Goal: Task Accomplishment & Management: Complete application form

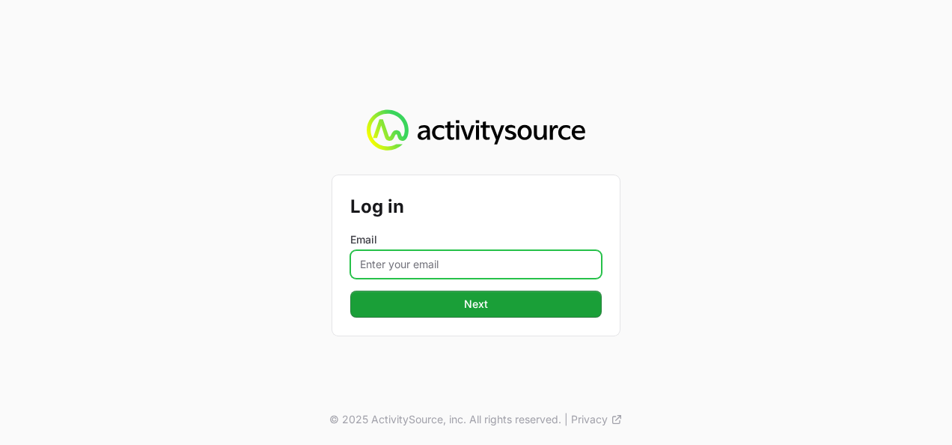
click at [440, 259] on input "Email" at bounding box center [475, 264] width 251 height 28
type input "[PERSON_NAME][EMAIL_ADDRESS][DOMAIN_NAME]"
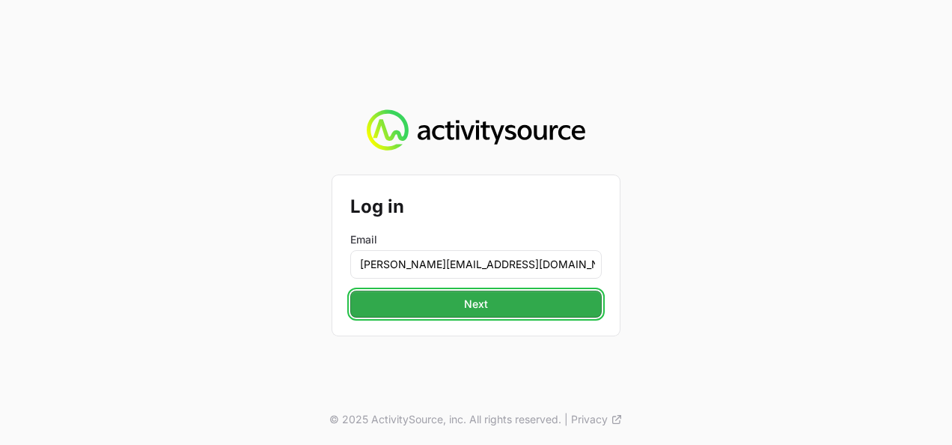
click at [480, 311] on span "Next" at bounding box center [476, 304] width 24 height 18
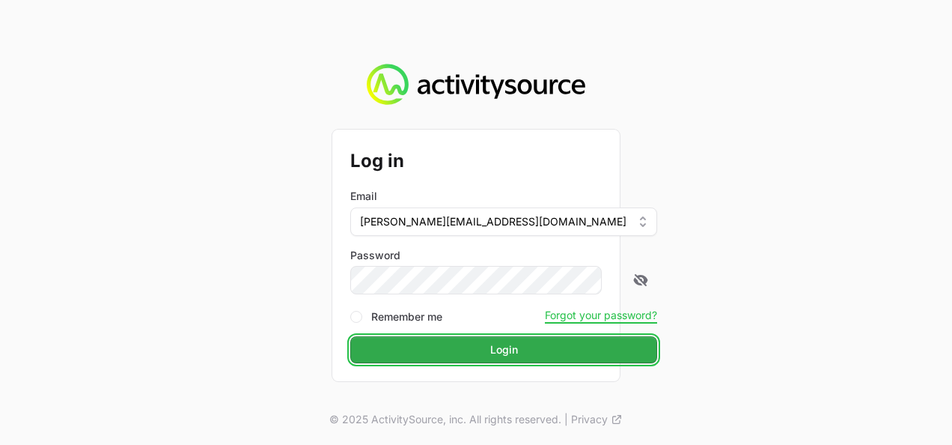
click at [490, 355] on span "Login" at bounding box center [504, 350] width 28 height 18
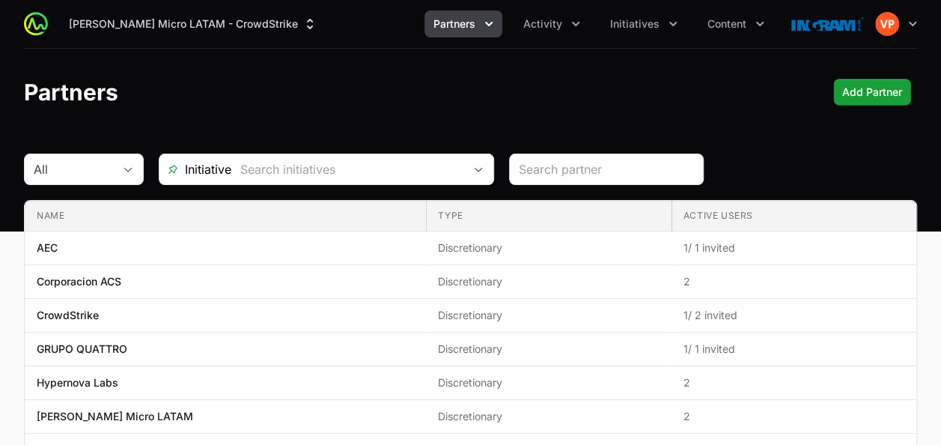
click at [480, 28] on button "Partners" at bounding box center [463, 23] width 78 height 27
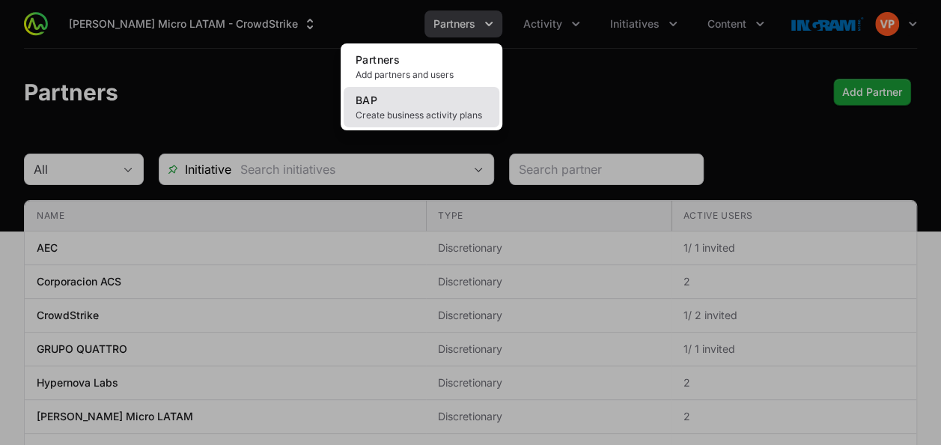
click at [445, 107] on link "BAP Create business activity plans" at bounding box center [422, 107] width 156 height 40
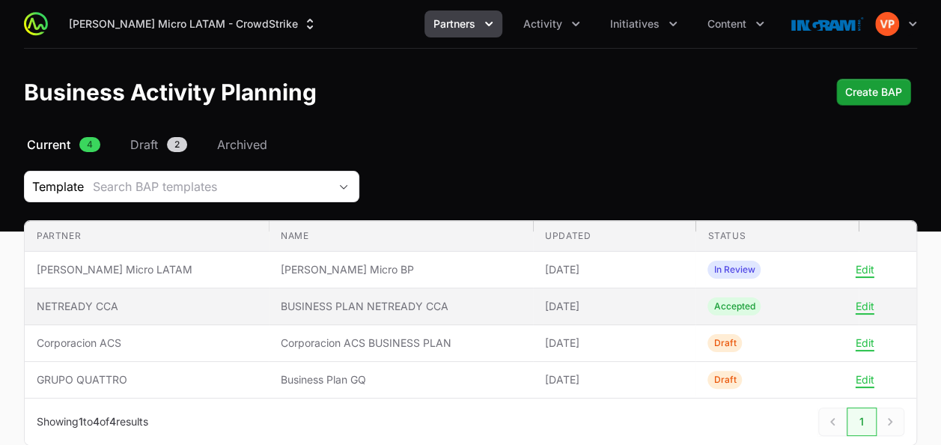
click at [343, 302] on span "BUSINESS PLAN NETREADY CCA" at bounding box center [401, 306] width 240 height 15
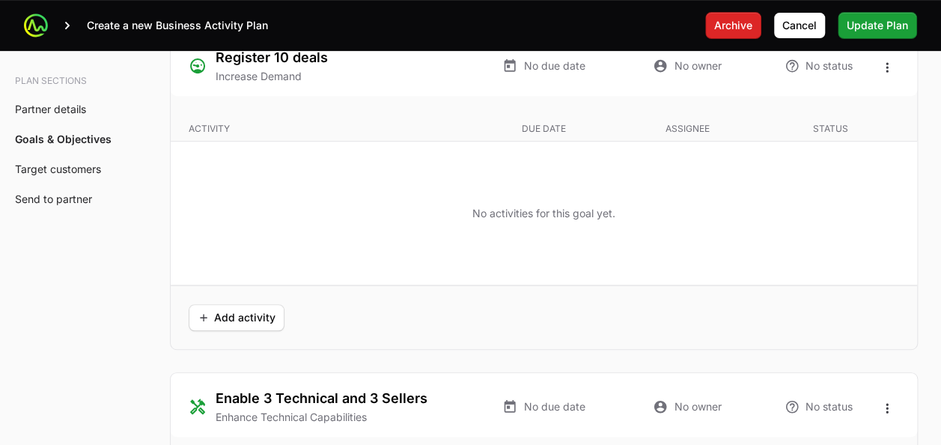
scroll to position [3018, 0]
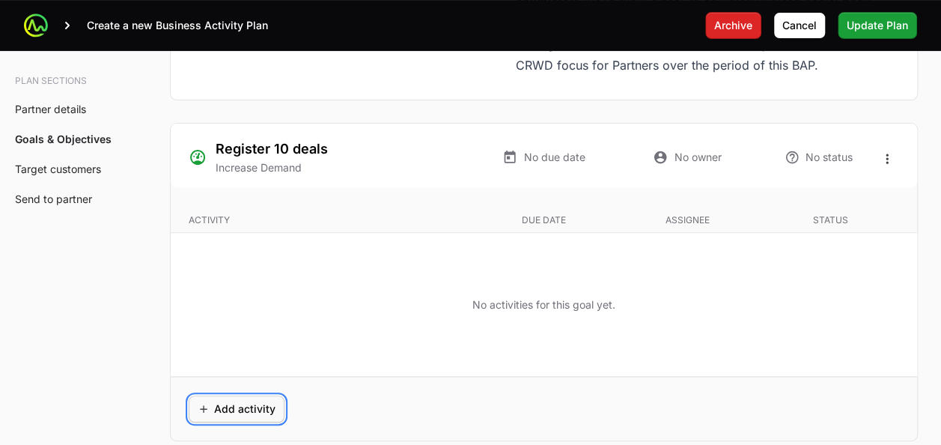
click at [229, 400] on span "Add activity" at bounding box center [237, 409] width 78 height 18
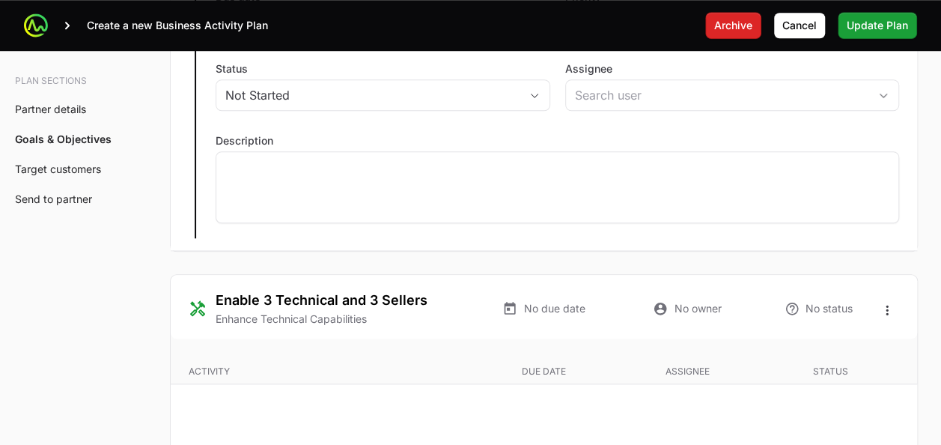
scroll to position [3370, 0]
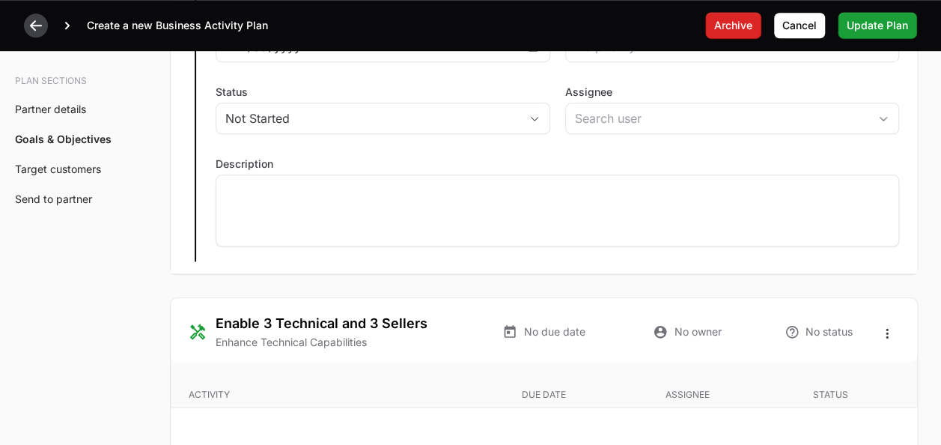
click at [30, 37] on button at bounding box center [36, 25] width 24 height 24
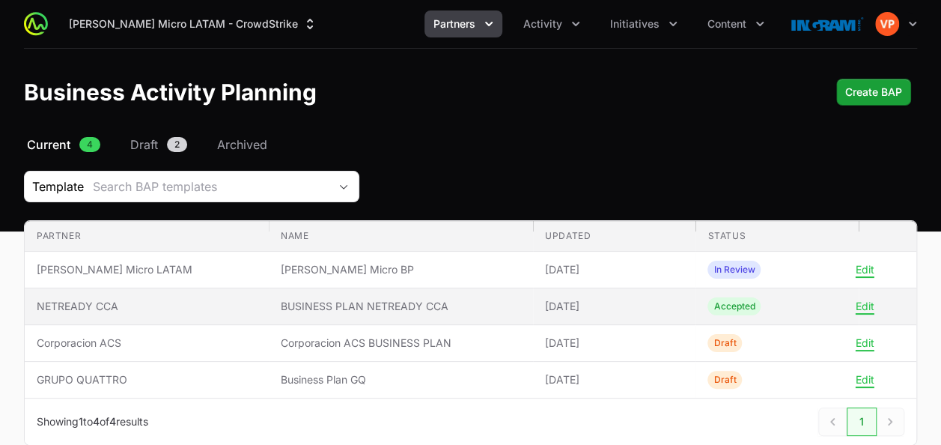
click at [281, 307] on span "BUSINESS PLAN NETREADY CCA" at bounding box center [401, 306] width 240 height 15
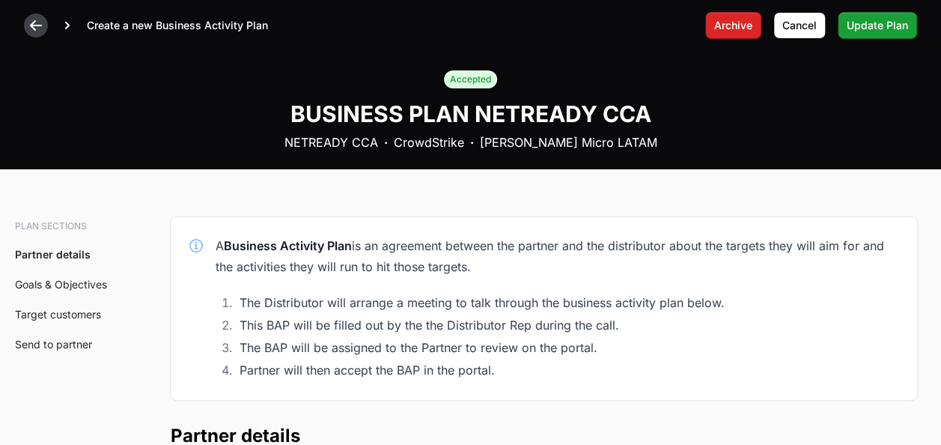
click at [38, 30] on icon at bounding box center [35, 25] width 15 height 15
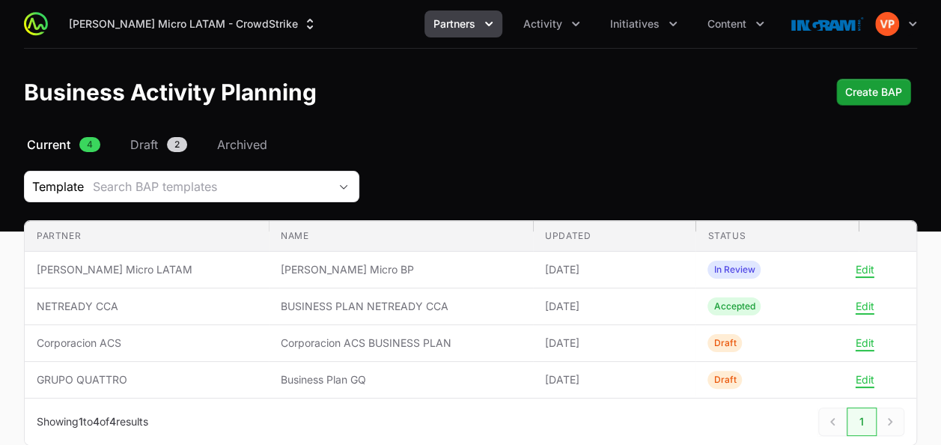
click at [485, 22] on icon "Partners menu" at bounding box center [488, 23] width 15 height 15
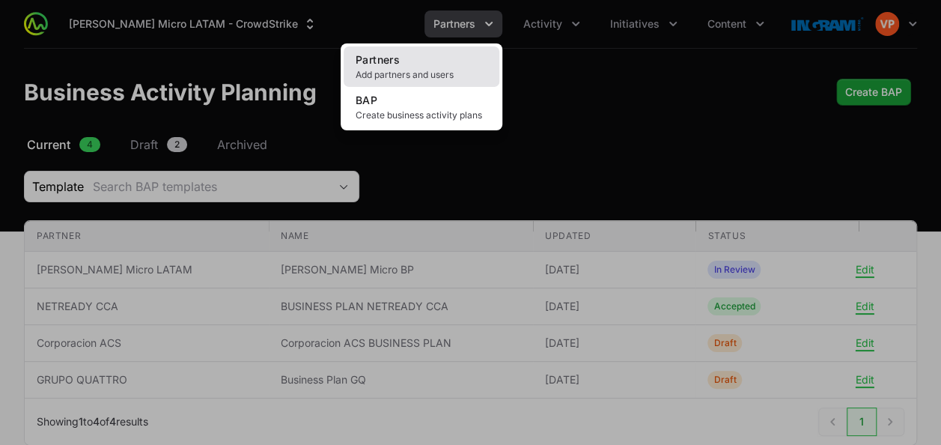
click at [436, 52] on link "Partners Add partners and users" at bounding box center [422, 66] width 156 height 40
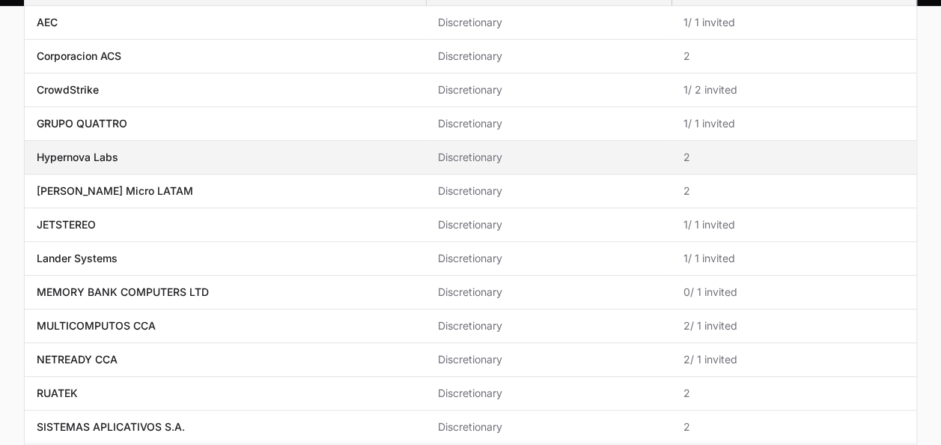
scroll to position [226, 0]
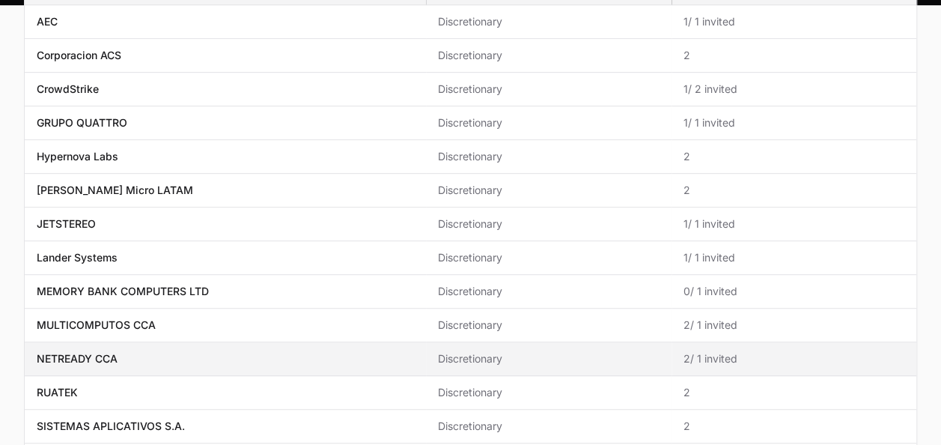
click at [102, 362] on td "Name NETREADY CCA" at bounding box center [225, 359] width 401 height 34
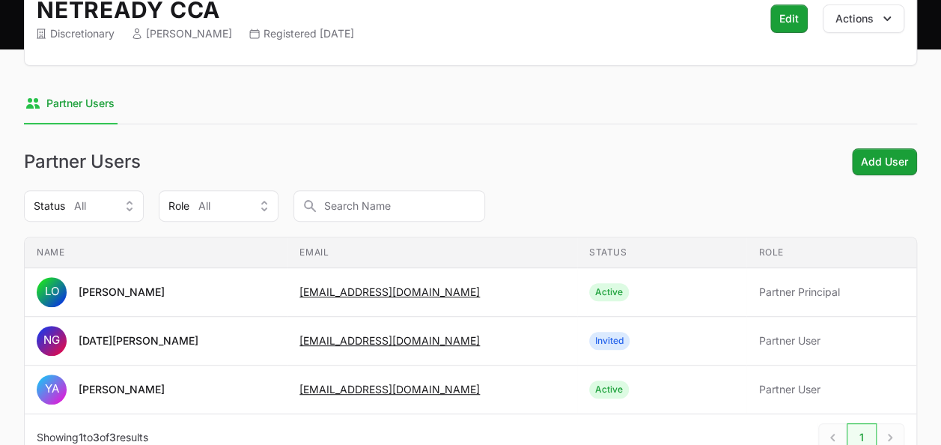
scroll to position [212, 0]
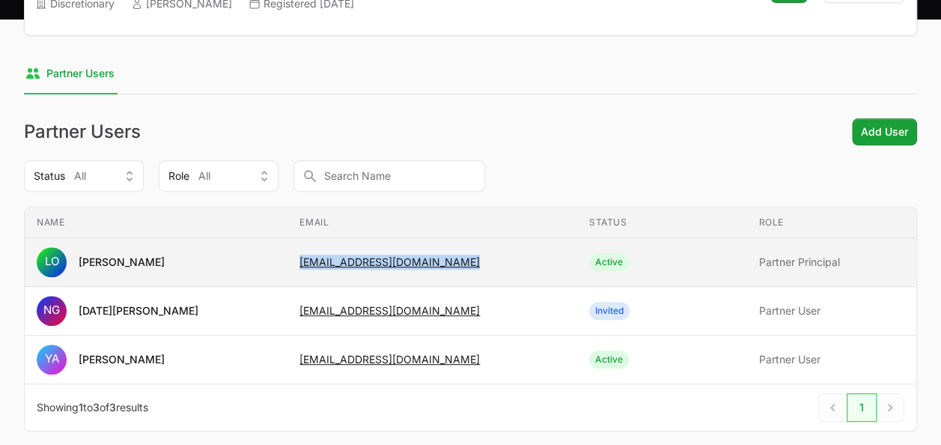
drag, startPoint x: 439, startPoint y: 260, endPoint x: 241, endPoint y: 251, distance: 198.5
click at [241, 251] on tr "Name LO [PERSON_NAME] Email [EMAIL_ADDRESS][DOMAIN_NAME] Status Active Role Par…" at bounding box center [470, 262] width 891 height 49
copy tr "Email [EMAIL_ADDRESS][DOMAIN_NAME]"
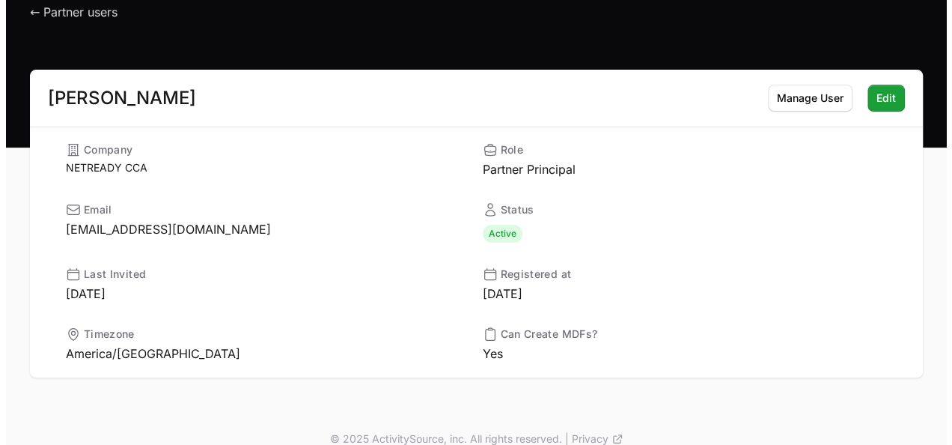
scroll to position [78, 0]
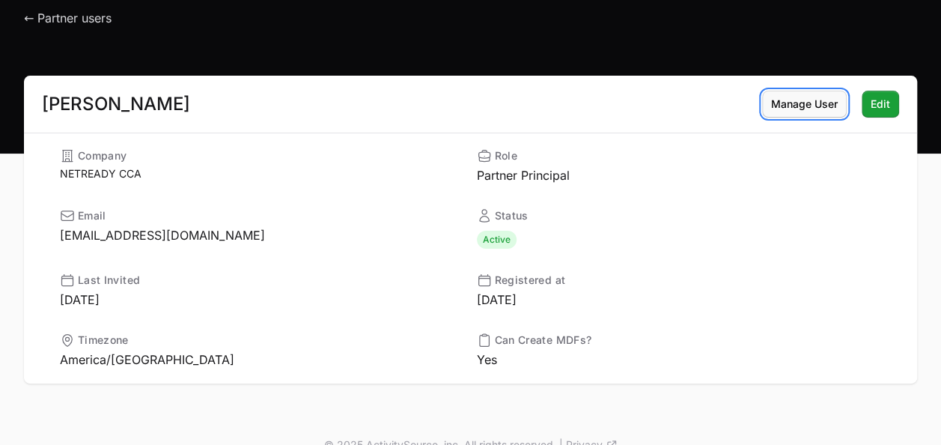
click at [801, 105] on span "Manage User" at bounding box center [804, 104] width 67 height 18
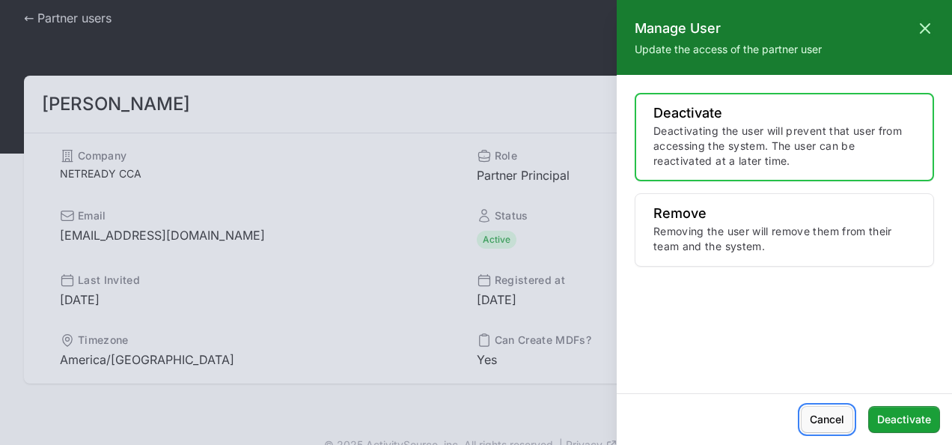
click at [814, 418] on span "Cancel" at bounding box center [827, 419] width 34 height 18
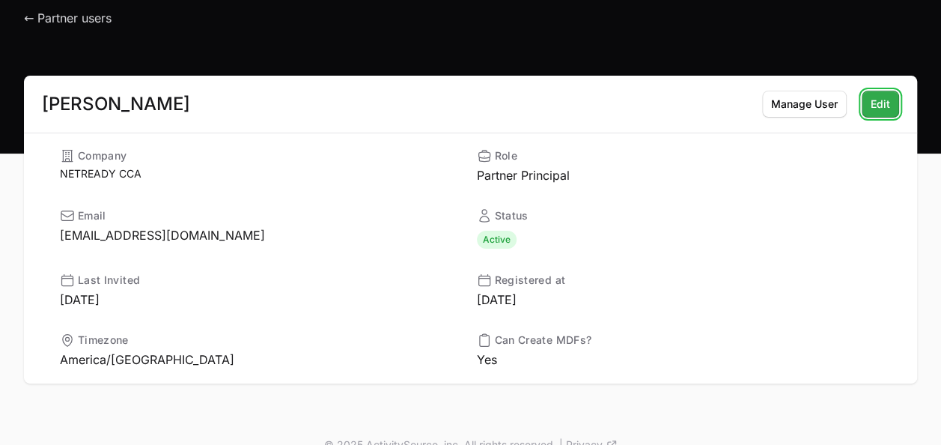
click at [878, 105] on span "Edit" at bounding box center [879, 104] width 19 height 18
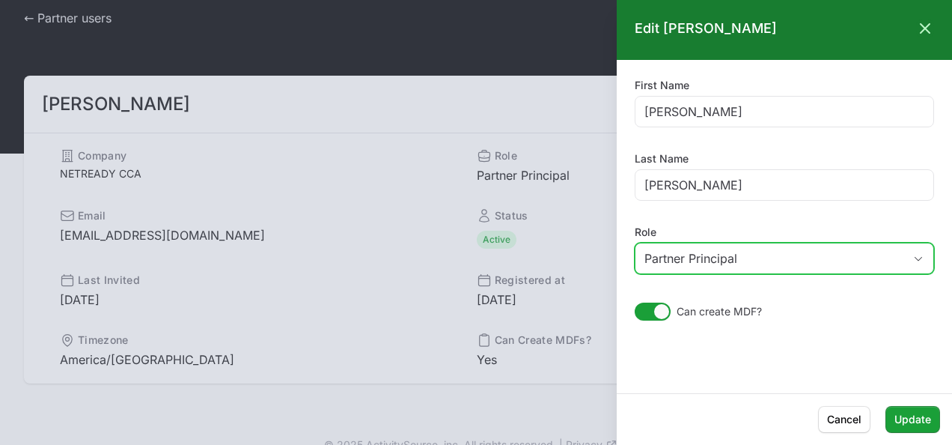
drag, startPoint x: 698, startPoint y: 267, endPoint x: 775, endPoint y: 258, distance: 78.4
click at [775, 258] on div "Partner Principal" at bounding box center [773, 258] width 259 height 18
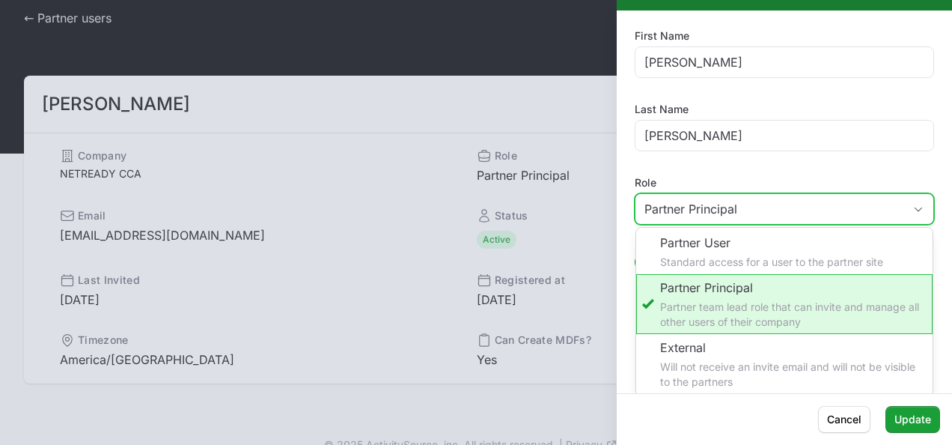
scroll to position [49, 0]
click at [763, 325] on li "Partner Principal Partner team lead role that can invite and manage all other u…" at bounding box center [784, 304] width 296 height 60
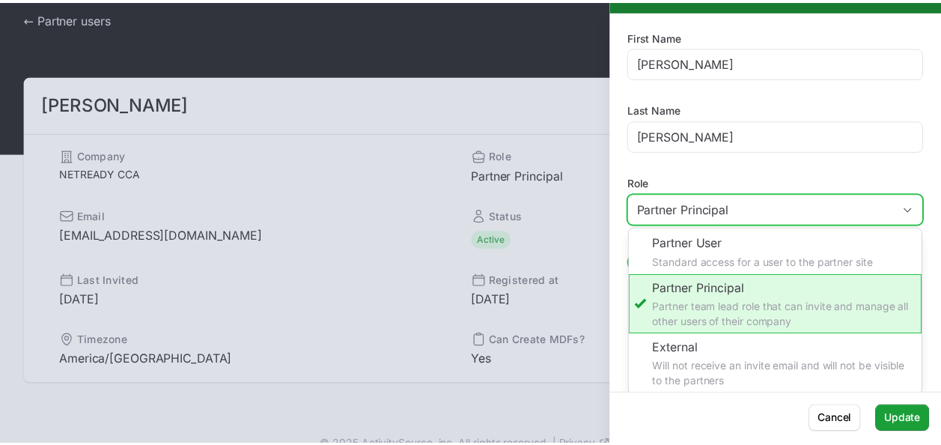
scroll to position [0, 0]
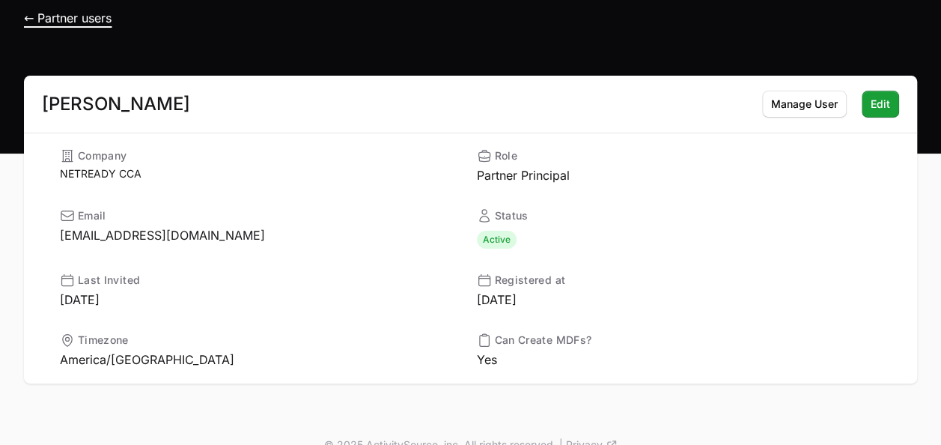
click at [51, 18] on span "← Partner users" at bounding box center [68, 17] width 88 height 15
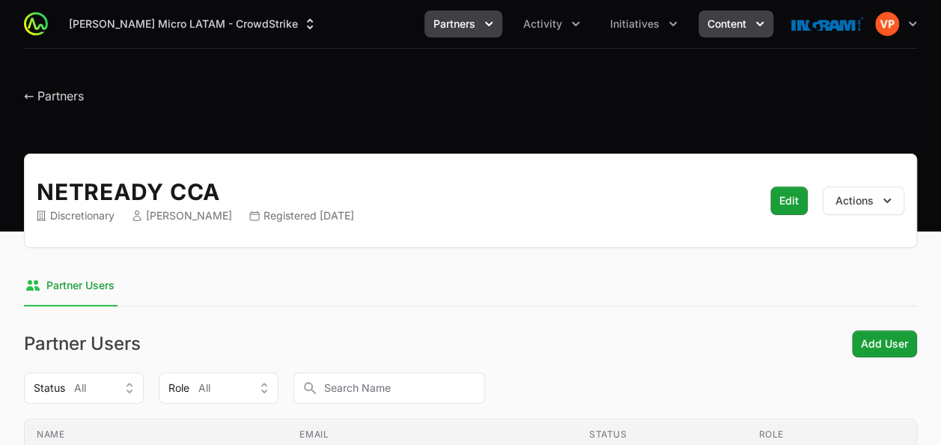
click at [717, 28] on span "Content" at bounding box center [726, 23] width 39 height 15
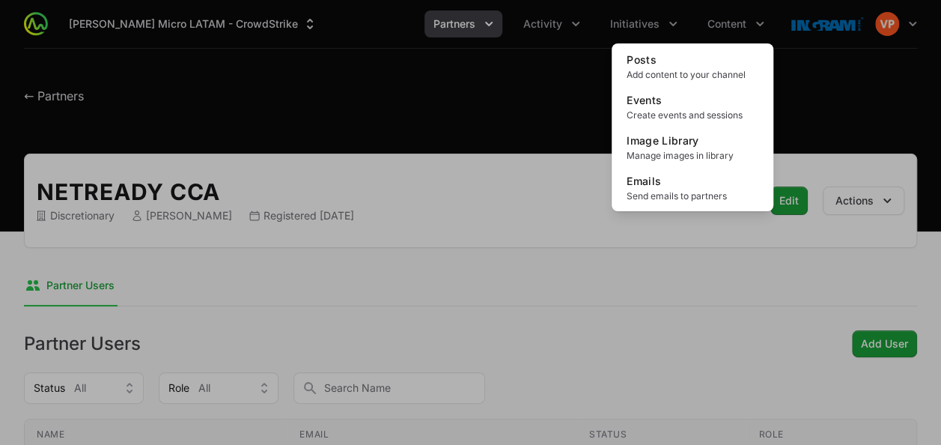
click at [647, 30] on div "Content menu" at bounding box center [470, 222] width 941 height 445
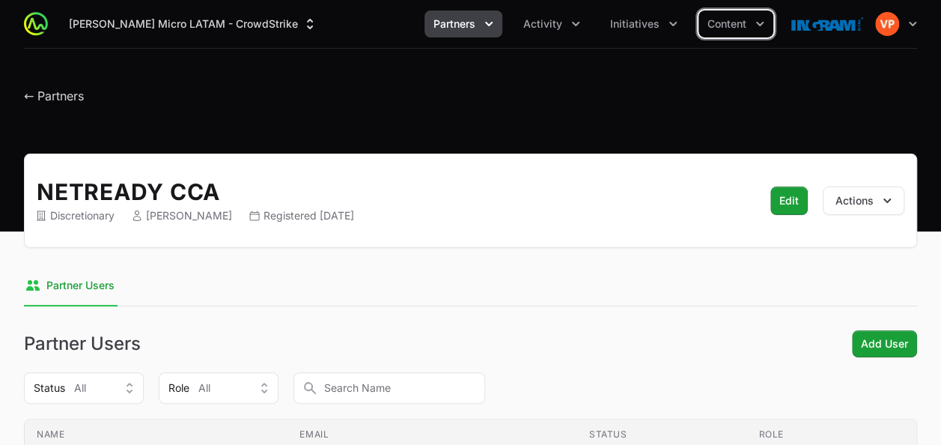
click at [647, 30] on span "Initiatives" at bounding box center [634, 23] width 49 height 15
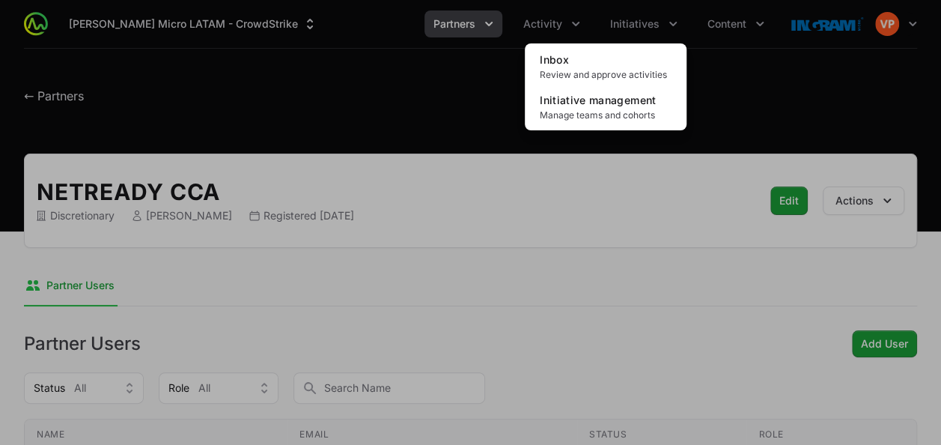
click at [556, 31] on div "Initiatives menu" at bounding box center [470, 222] width 941 height 445
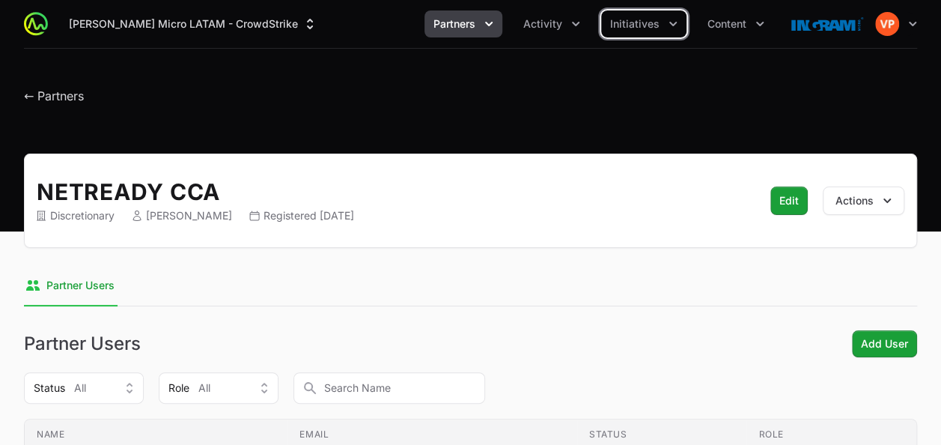
click at [556, 31] on button "Activity" at bounding box center [551, 23] width 75 height 27
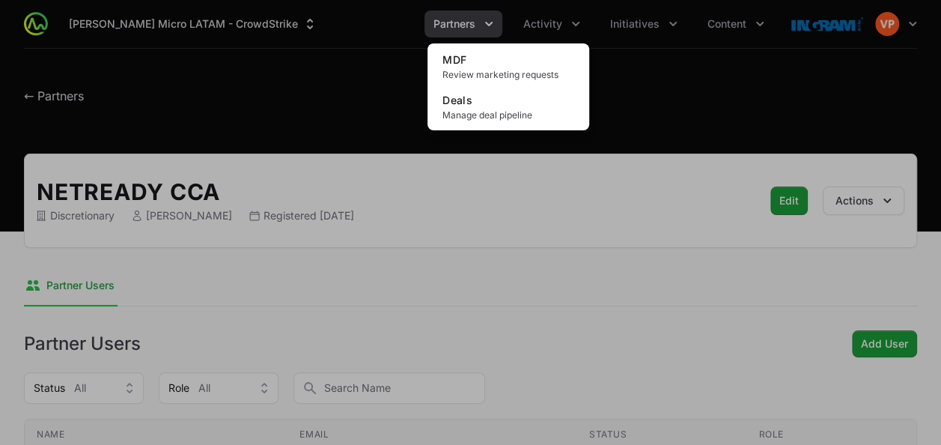
click at [478, 32] on div "Activity menu" at bounding box center [470, 222] width 941 height 445
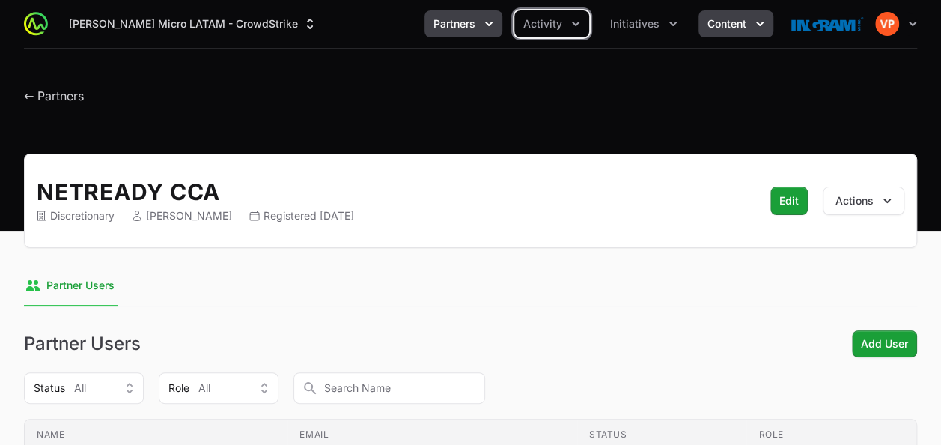
click at [749, 31] on button "Content" at bounding box center [735, 23] width 75 height 27
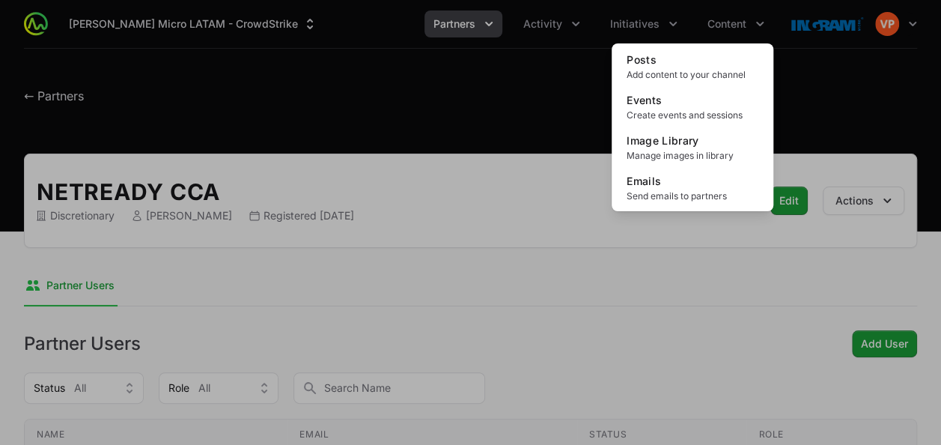
click at [650, 38] on div "Content menu" at bounding box center [470, 222] width 941 height 445
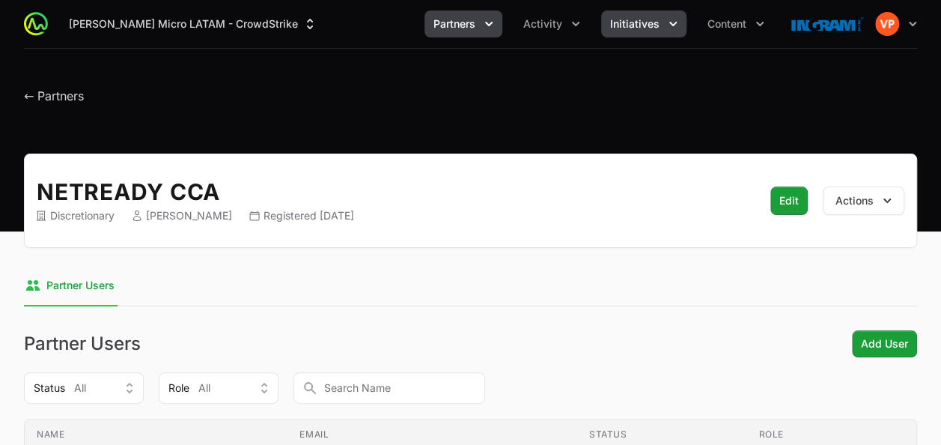
drag, startPoint x: 650, startPoint y: 38, endPoint x: 623, endPoint y: 28, distance: 28.6
click at [623, 28] on span "Initiatives" at bounding box center [634, 23] width 49 height 15
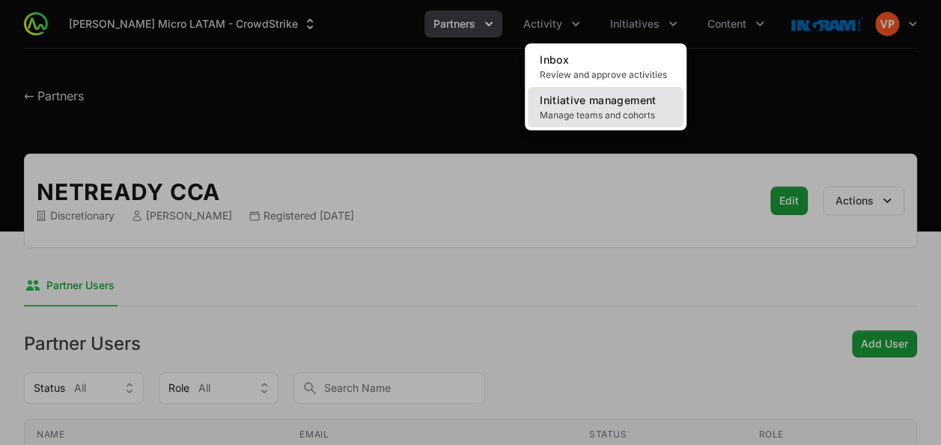
click at [593, 106] on link "Initiative management Manage teams and cohorts" at bounding box center [606, 107] width 156 height 40
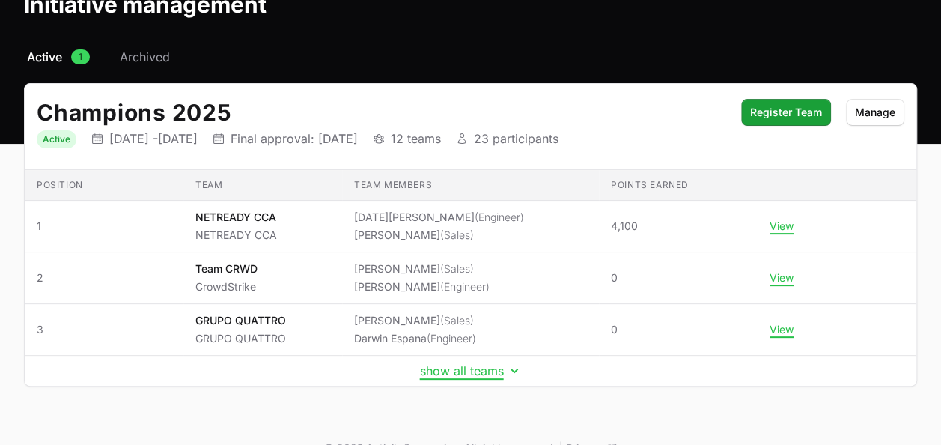
scroll to position [88, 0]
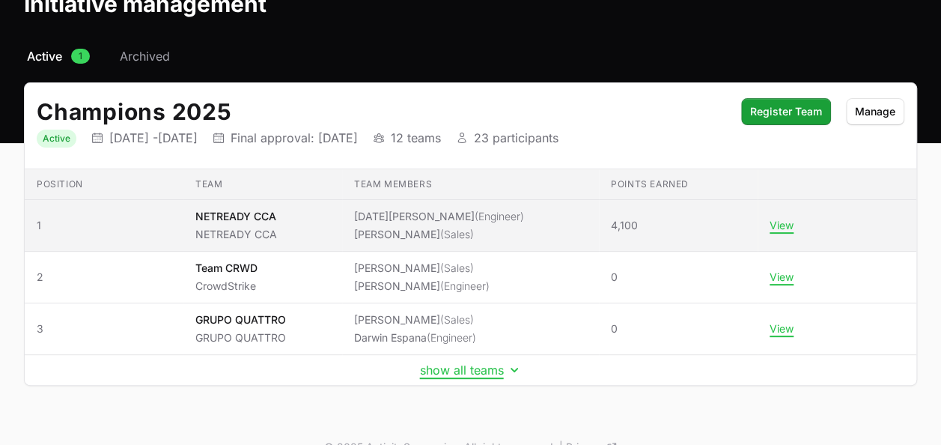
click at [404, 228] on li "[PERSON_NAME] (Sales)" at bounding box center [439, 234] width 170 height 15
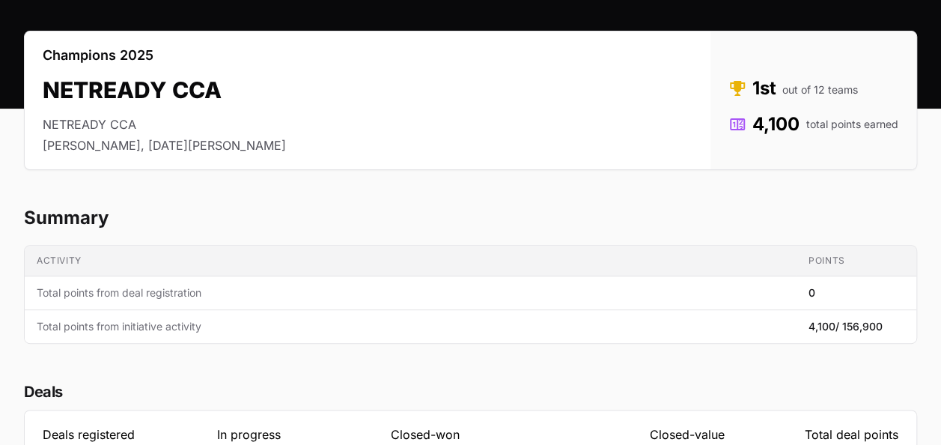
scroll to position [256, 0]
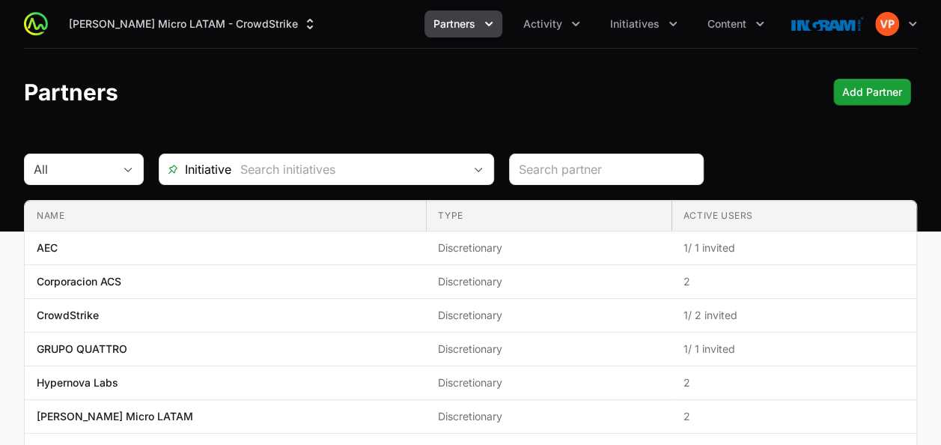
click at [467, 18] on span "Partners" at bounding box center [454, 23] width 42 height 15
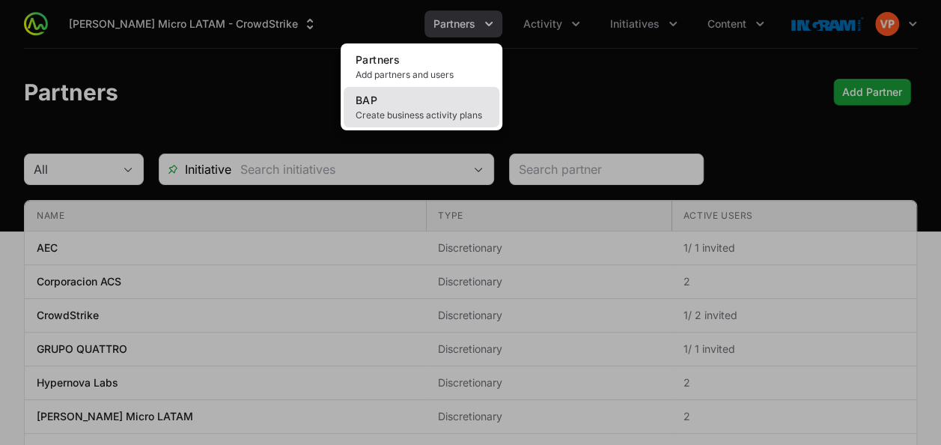
click at [405, 118] on span "Create business activity plans" at bounding box center [422, 115] width 132 height 12
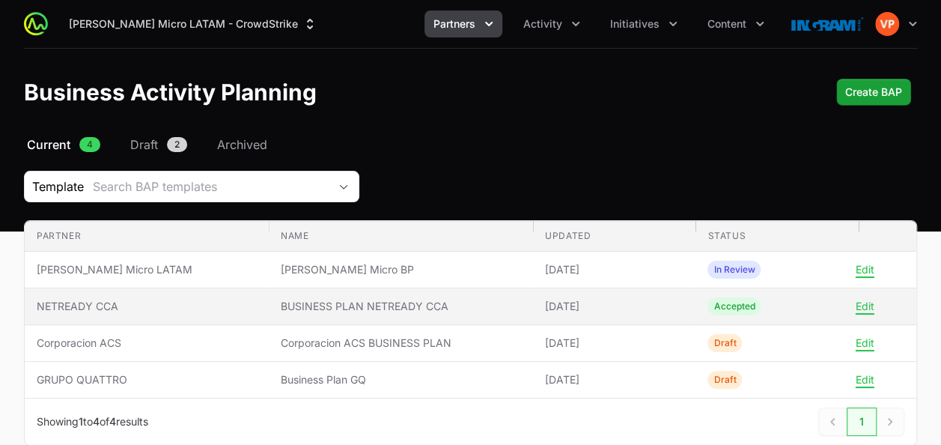
click at [76, 306] on span "NETREADY CCA" at bounding box center [147, 306] width 220 height 15
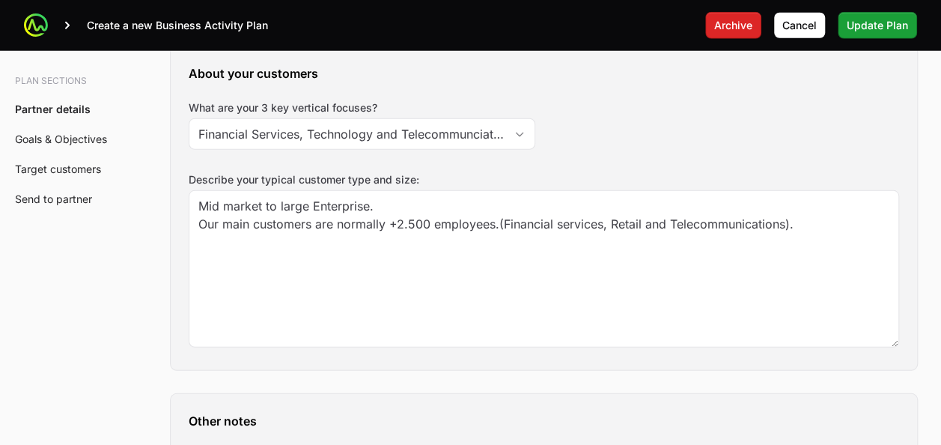
scroll to position [2025, 0]
